Goal: Information Seeking & Learning: Learn about a topic

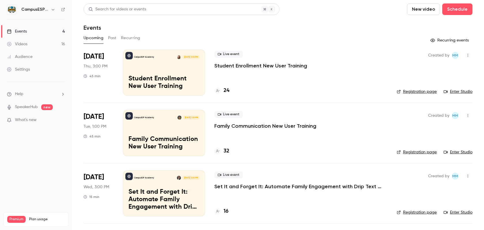
click at [110, 40] on button "Past" at bounding box center [112, 37] width 8 height 9
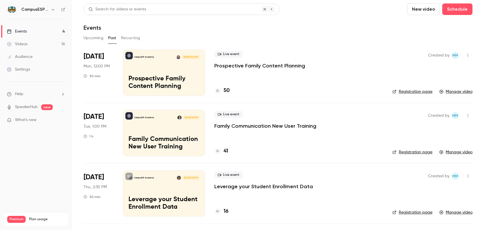
click at [158, 76] on p "Prospective Family Content Planning" at bounding box center [163, 82] width 71 height 15
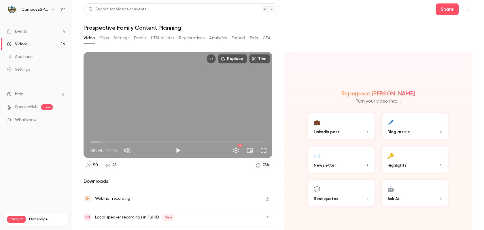
click at [217, 39] on button "Analytics" at bounding box center [218, 37] width 18 height 9
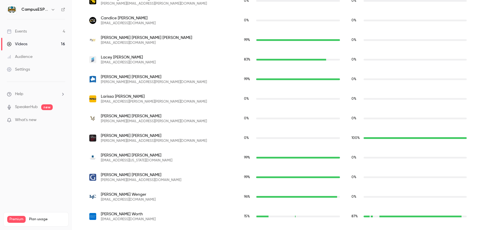
scroll to position [991, 0]
